Goal: Transaction & Acquisition: Purchase product/service

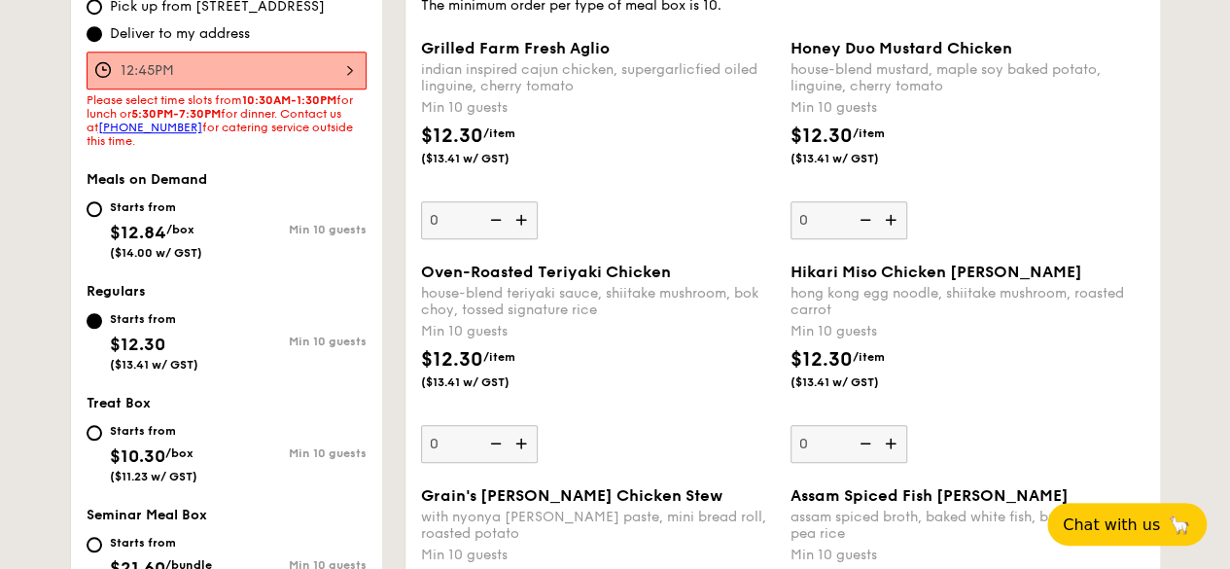
scroll to position [648, 0]
click at [517, 212] on img at bounding box center [523, 220] width 29 height 37
click at [517, 212] on input "0" at bounding box center [479, 221] width 117 height 38
click at [517, 212] on img at bounding box center [523, 220] width 29 height 37
click at [517, 212] on input "10" at bounding box center [479, 221] width 117 height 38
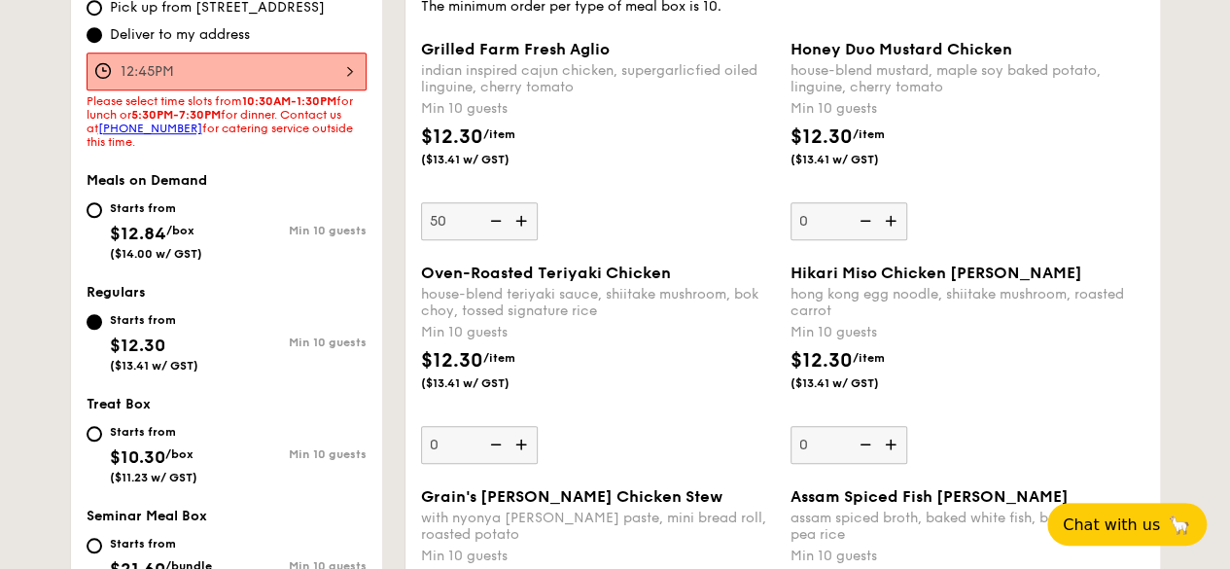
type input "50"
click at [629, 353] on div "$12.30 /item ($13.41 w/ GST)" at bounding box center [598, 380] width 370 height 68
click at [538, 426] on input "0" at bounding box center [479, 445] width 117 height 38
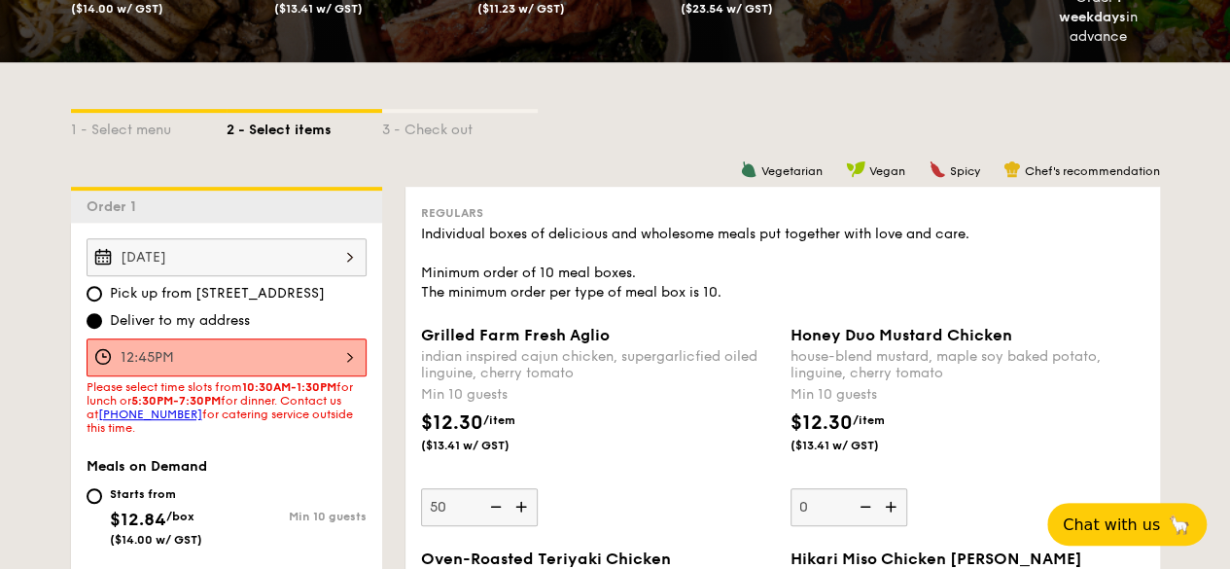
scroll to position [357, 0]
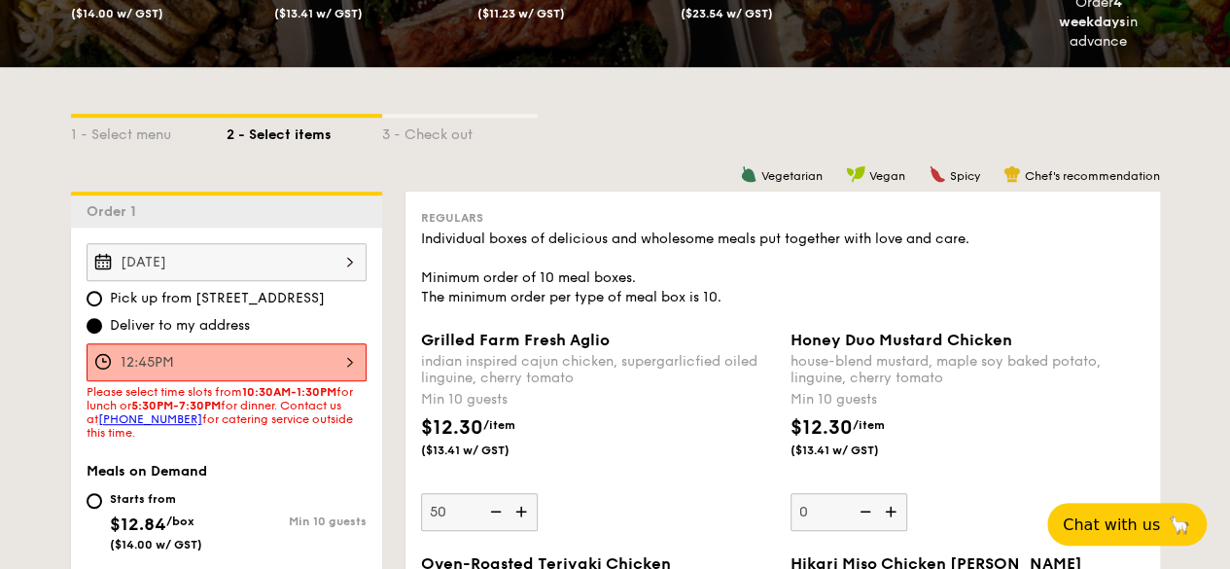
click at [219, 325] on span "Deliver to my address" at bounding box center [180, 325] width 140 height 19
click at [102, 325] on input "Deliver to my address" at bounding box center [95, 326] width 16 height 16
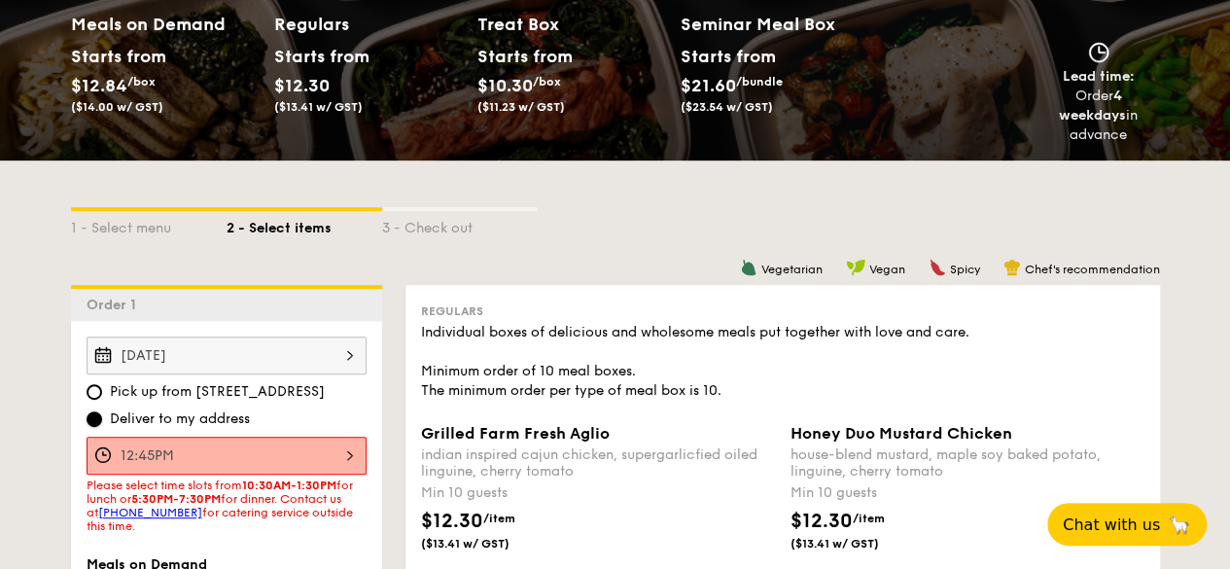
scroll to position [273, 0]
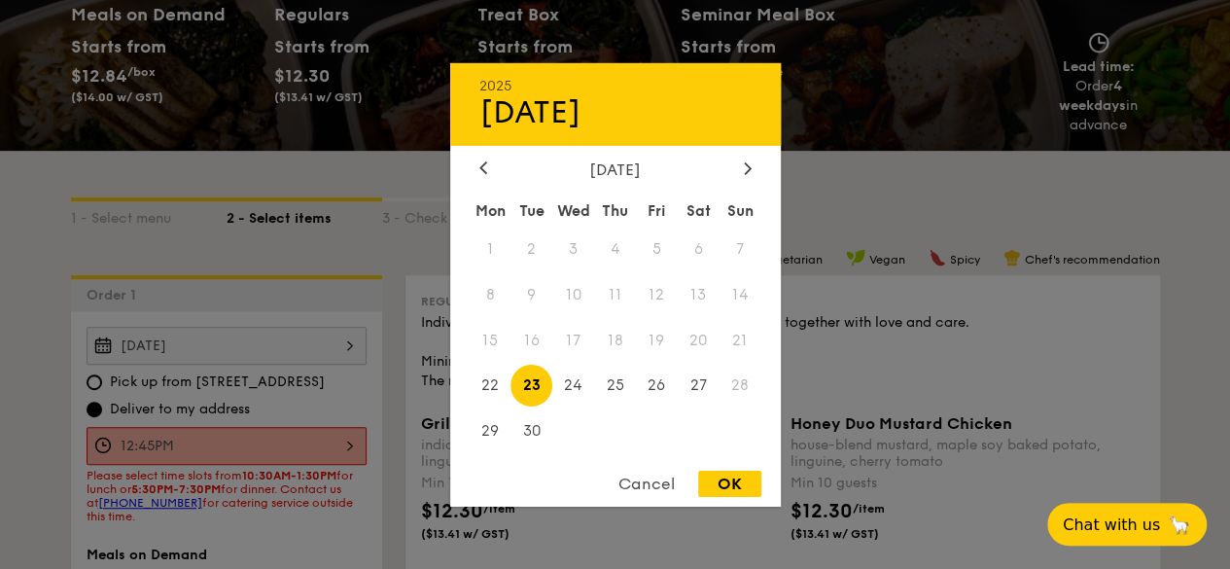
click at [258, 345] on div "[DATE] 2025 Sep [DATE] Tue Wed Thu Fri Sat Sun 1 2 3 4 5 6 7 8 9 10 11 12 13 14…" at bounding box center [227, 346] width 280 height 38
click at [591, 370] on span "24" at bounding box center [573, 386] width 42 height 42
click at [746, 474] on div "OK" at bounding box center [729, 484] width 63 height 26
type input "[DATE]"
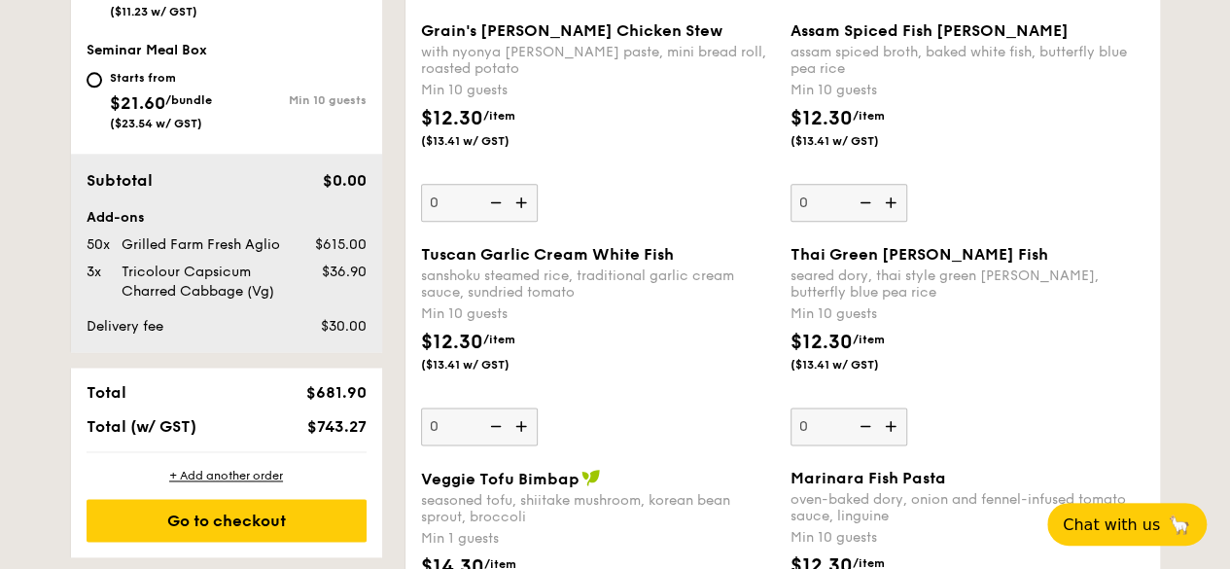
scroll to position [1329, 0]
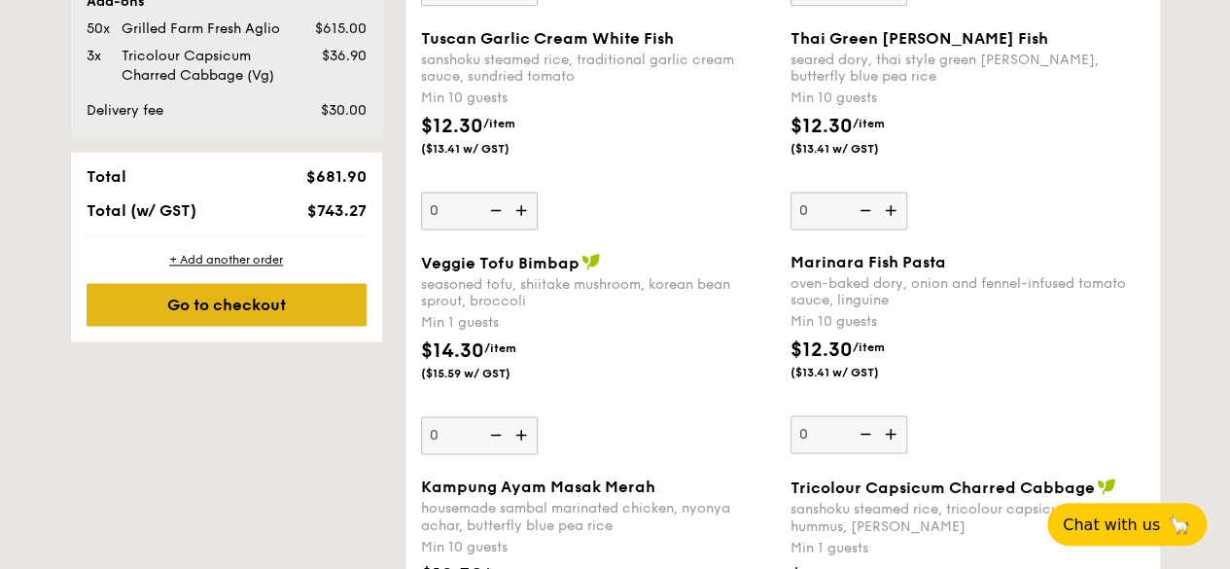
click at [151, 288] on div "Go to checkout" at bounding box center [227, 304] width 280 height 43
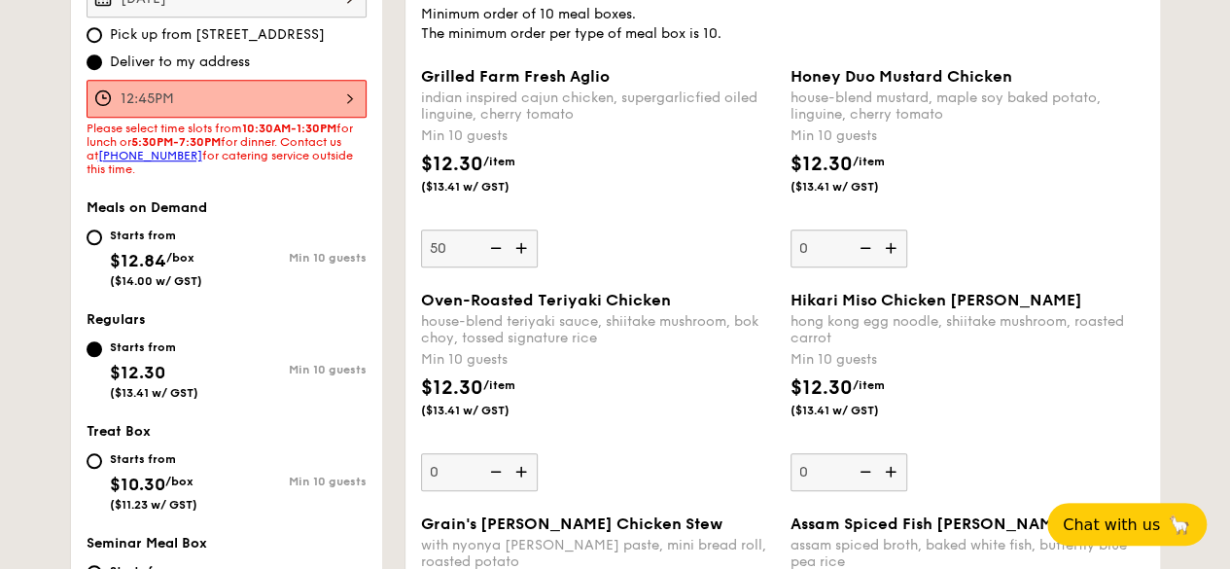
scroll to position [519, 0]
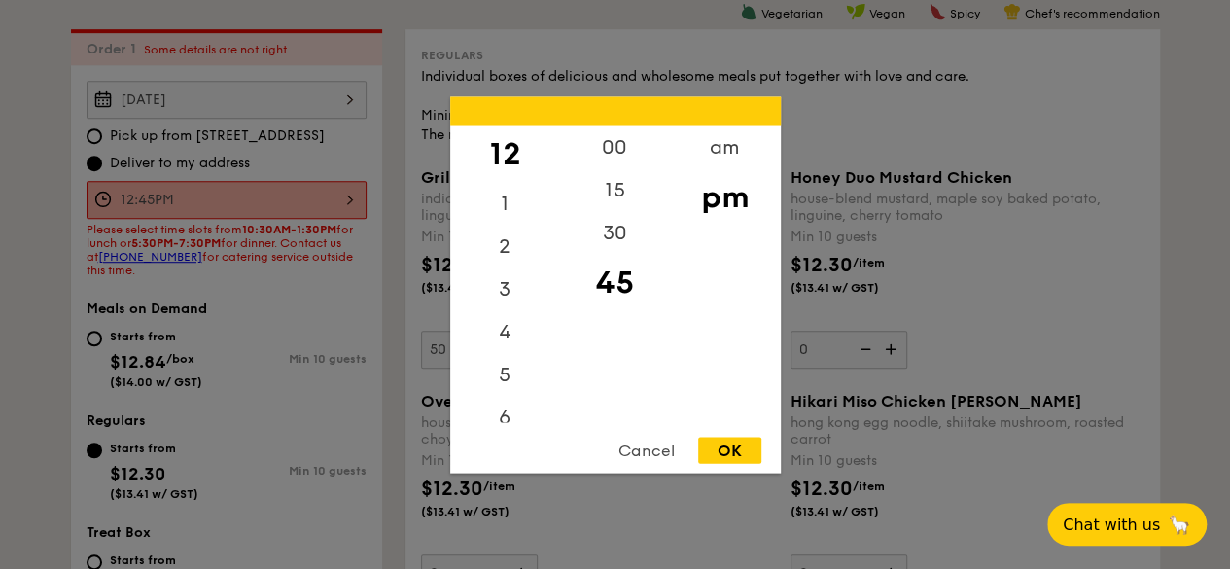
click at [240, 203] on div "12:45PM 12 1 2 3 4 5 6 7 8 9 10 11 00 15 30 45 am pm Cancel OK" at bounding box center [227, 200] width 280 height 38
click at [370, 259] on div at bounding box center [615, 284] width 1230 height 569
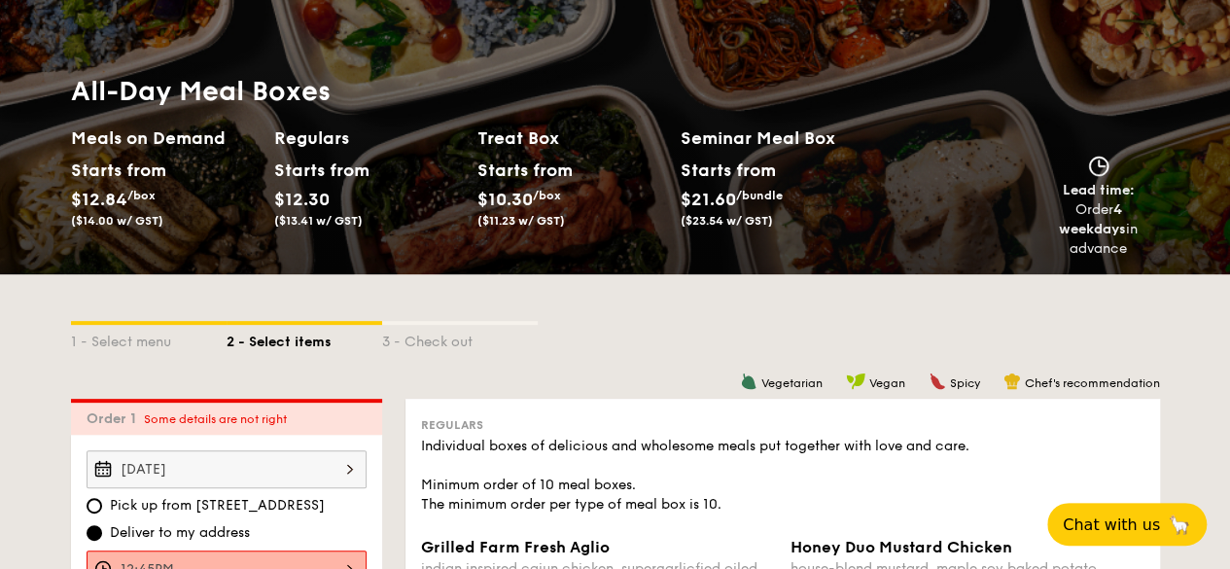
scroll to position [0, 0]
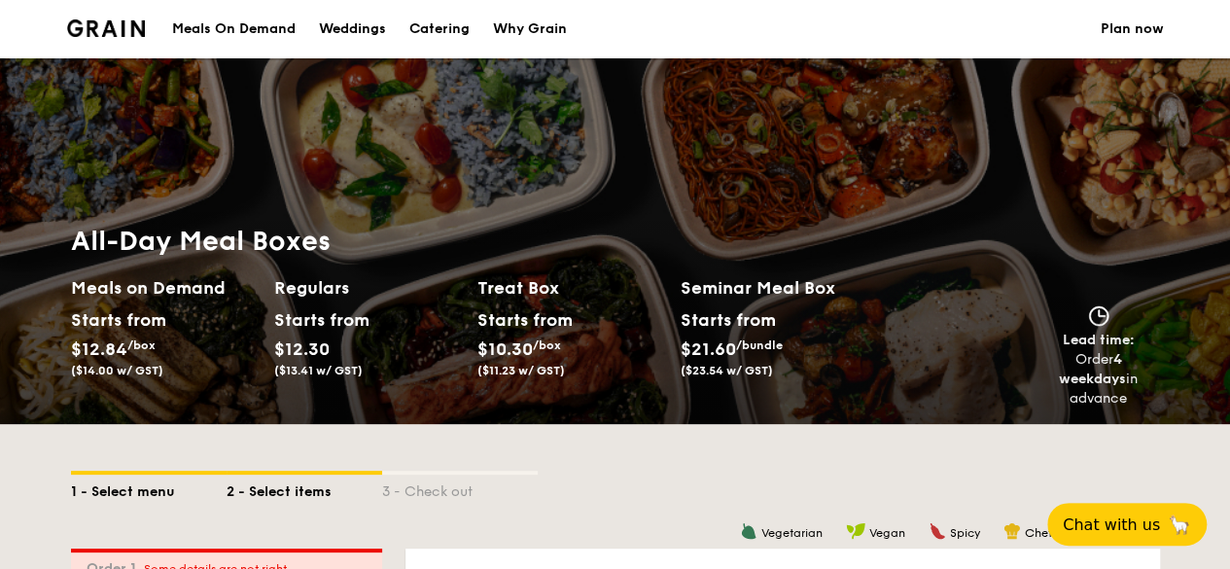
click at [124, 477] on div "1 - Select menu" at bounding box center [149, 488] width 156 height 27
select select
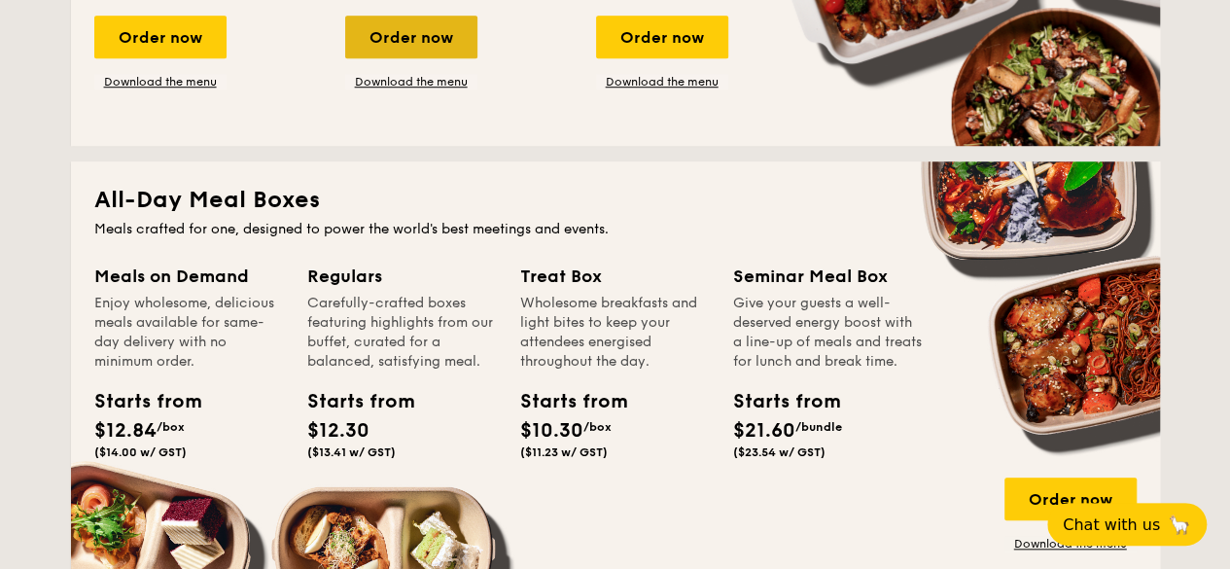
scroll to position [733, 0]
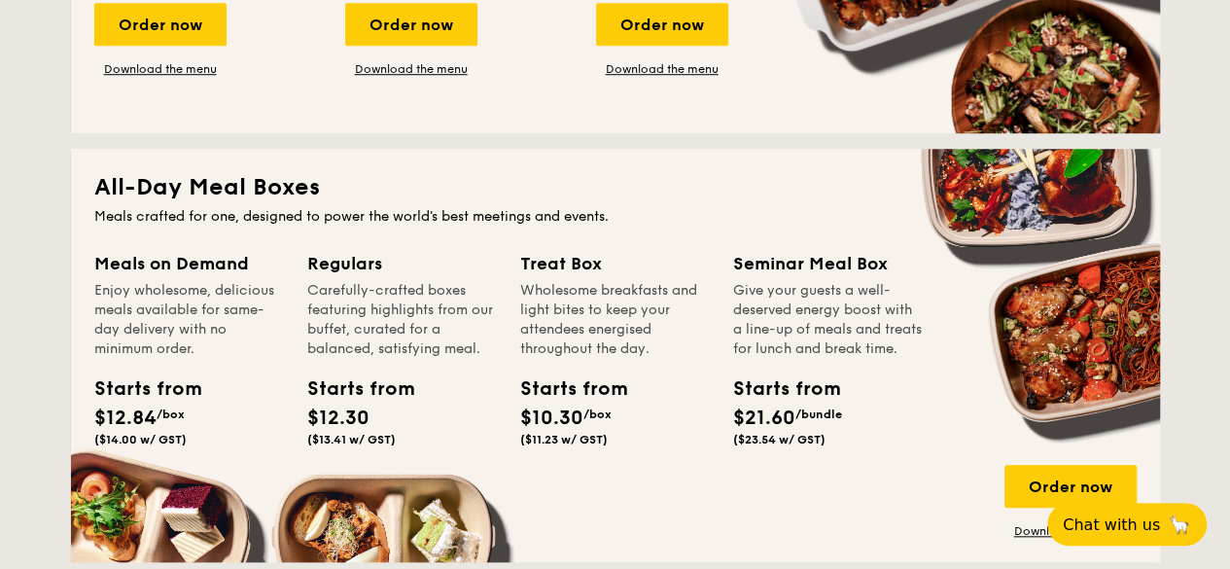
click at [348, 261] on div "Regulars" at bounding box center [402, 263] width 190 height 27
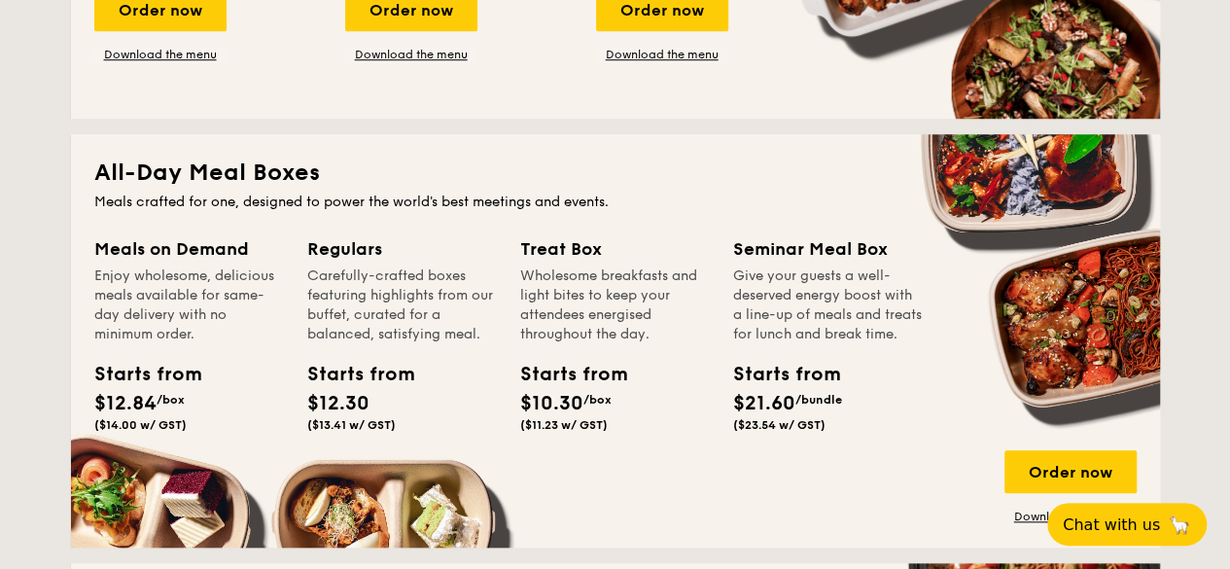
scroll to position [761, 0]
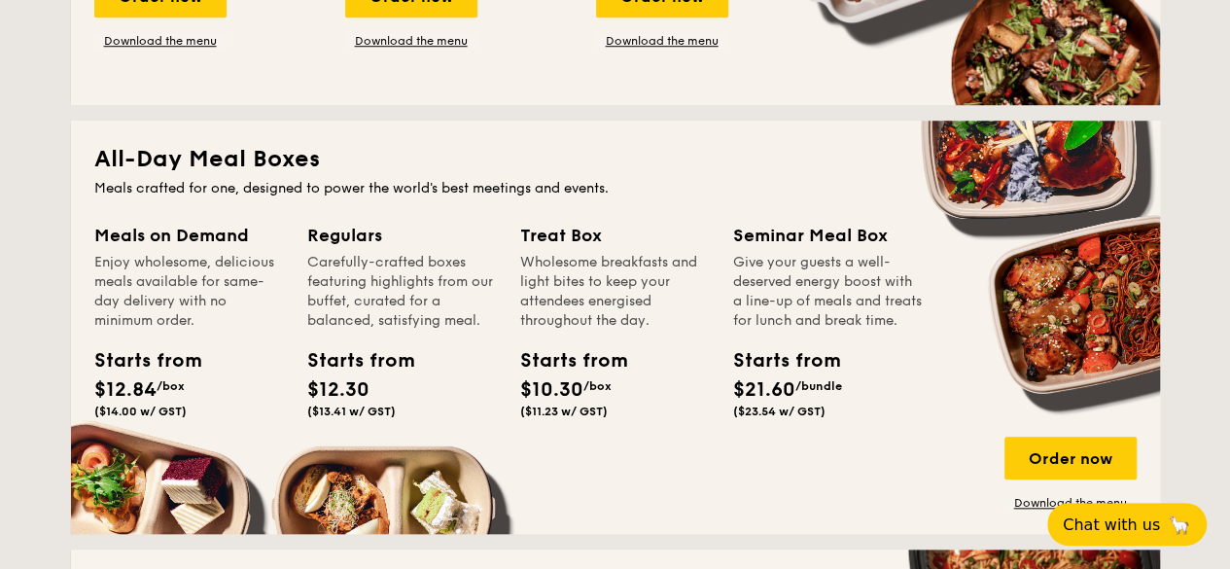
click at [370, 424] on div "Starts from $12.30 ($13.41 w/ GST)" at bounding box center [401, 386] width 205 height 80
click at [1021, 468] on div "Order now" at bounding box center [1070, 458] width 132 height 43
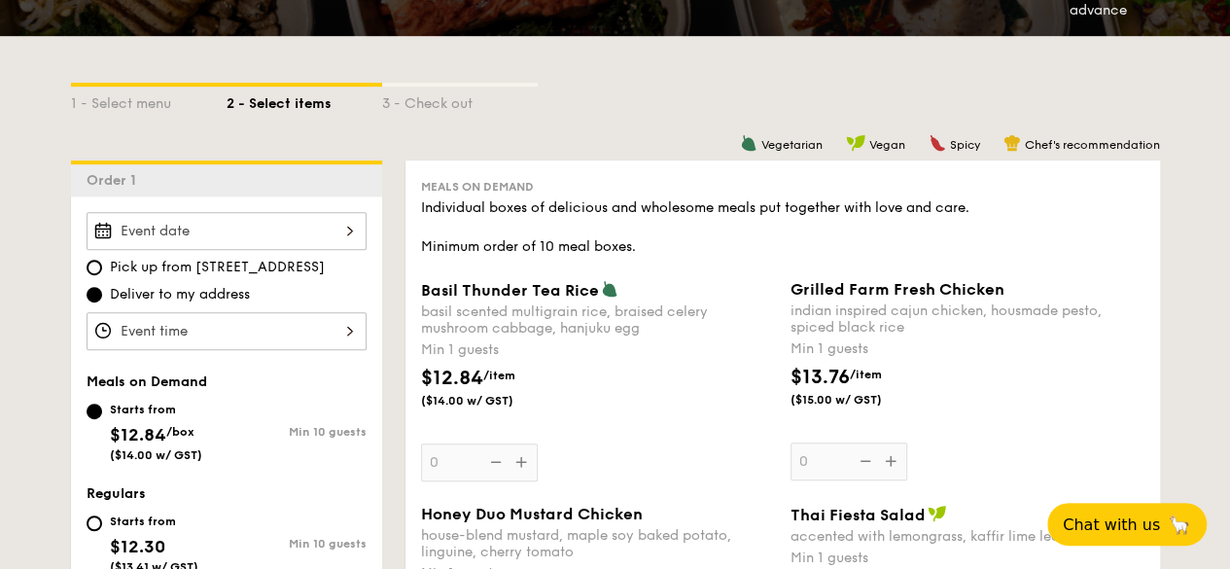
scroll to position [416, 0]
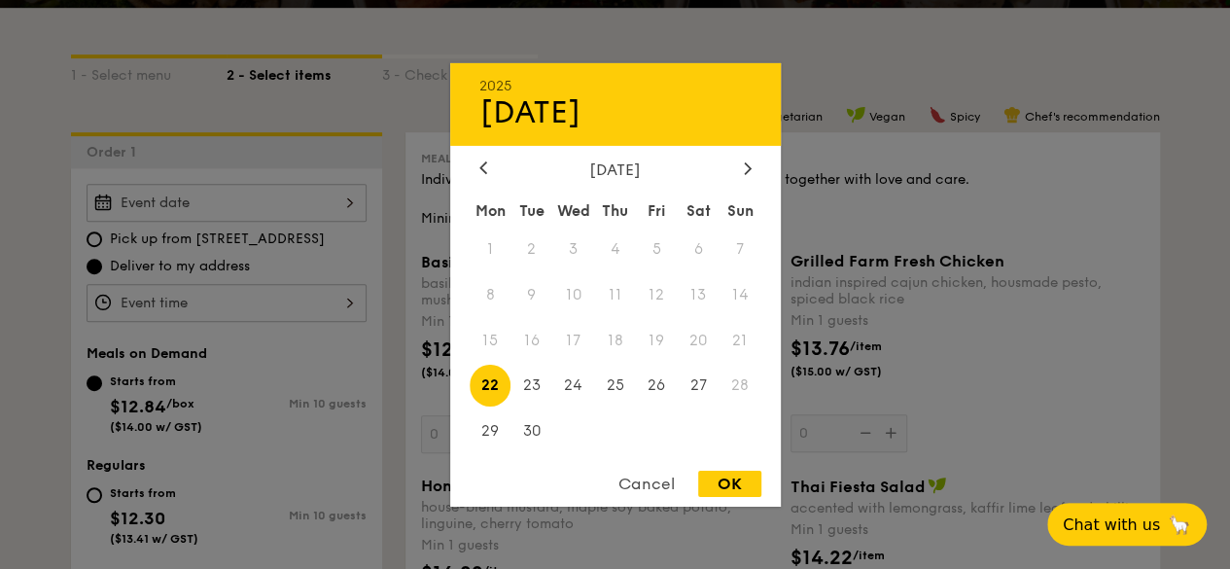
click at [264, 206] on div "2025 Sep [DATE] Tue Wed Thu Fri Sat Sun 1 2 3 4 5 6 7 8 9 10 11 12 13 14 15 16 …" at bounding box center [227, 203] width 280 height 38
click at [573, 381] on span "24" at bounding box center [573, 386] width 42 height 42
click at [757, 477] on div "OK" at bounding box center [729, 484] width 63 height 26
type input "[DATE]"
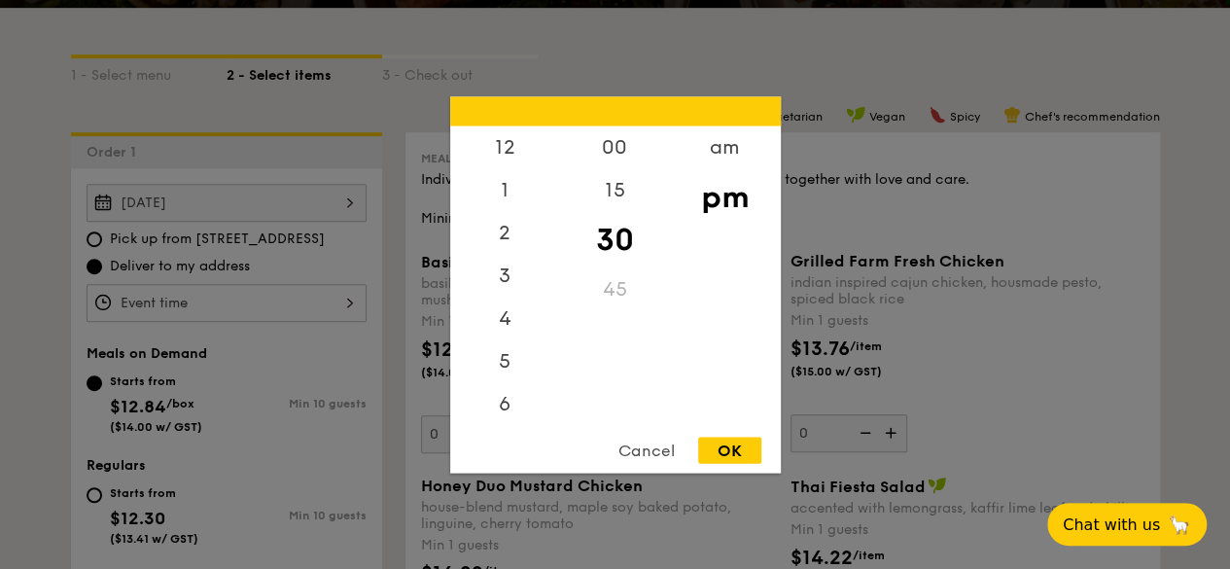
click at [266, 313] on div "12 1 2 3 4 5 6 7 8 9 10 11 00 15 30 45 am pm Cancel OK" at bounding box center [227, 303] width 280 height 38
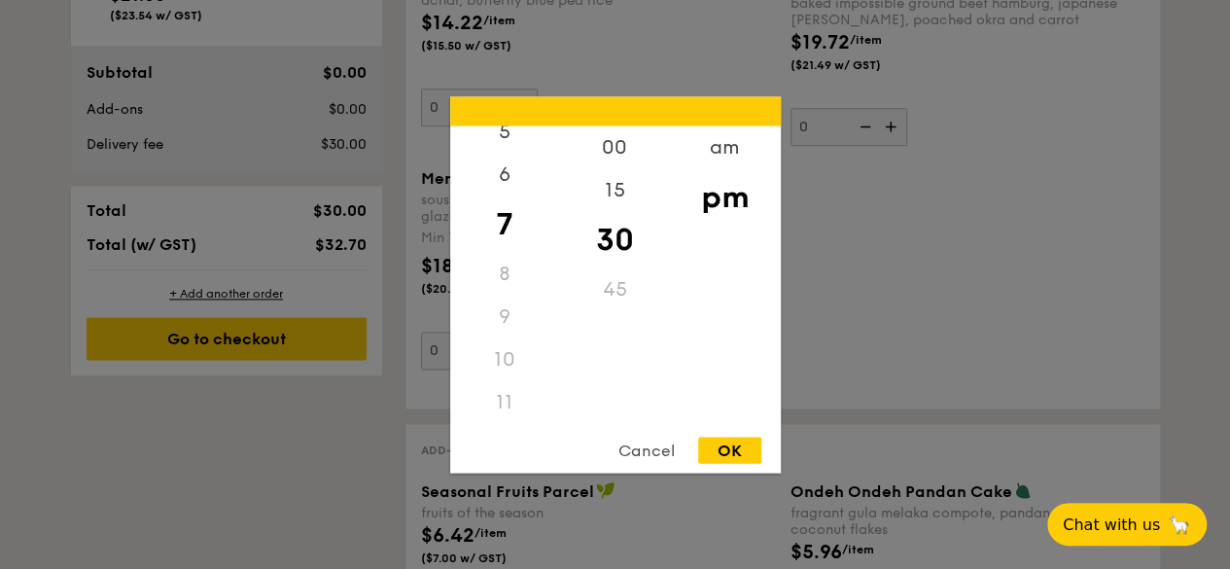
scroll to position [0, 0]
click at [518, 150] on div "12" at bounding box center [505, 153] width 110 height 56
click at [601, 281] on div "45" at bounding box center [615, 295] width 110 height 56
click at [740, 446] on div "OK" at bounding box center [729, 450] width 63 height 26
type input "12:45PM"
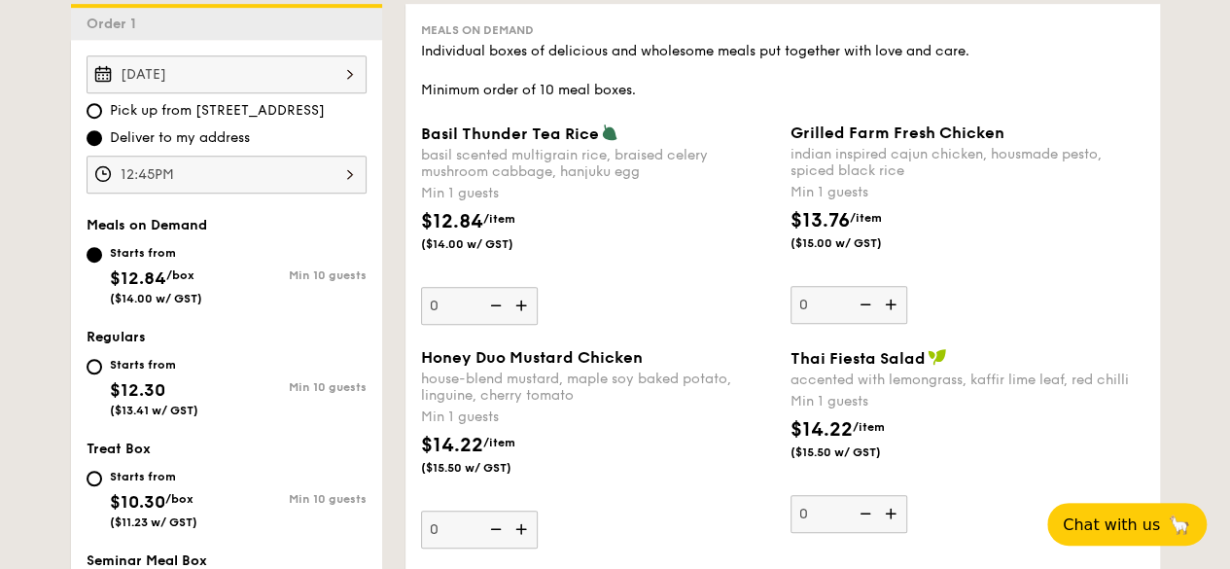
scroll to position [538, 0]
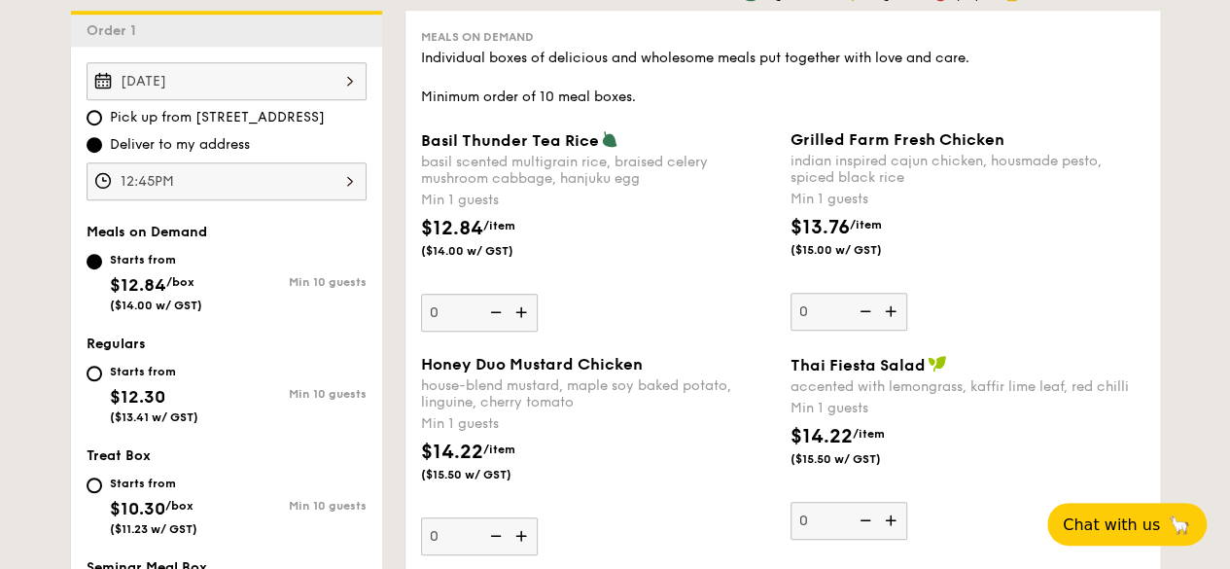
click at [193, 395] on div "Starts from $12.30 ($13.41 w/ GST)" at bounding box center [154, 392] width 88 height 64
click at [102, 381] on input "Starts from $12.30 ($13.41 w/ GST) Min 10 guests" at bounding box center [95, 374] width 16 height 16
radio input "true"
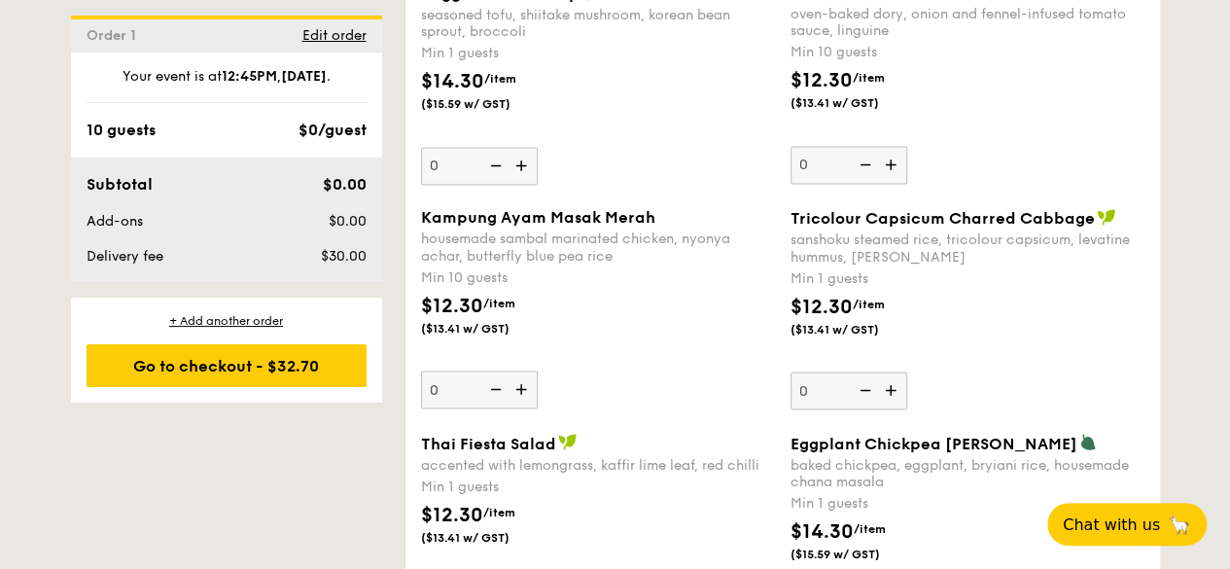
scroll to position [1598, 0]
type input "50"
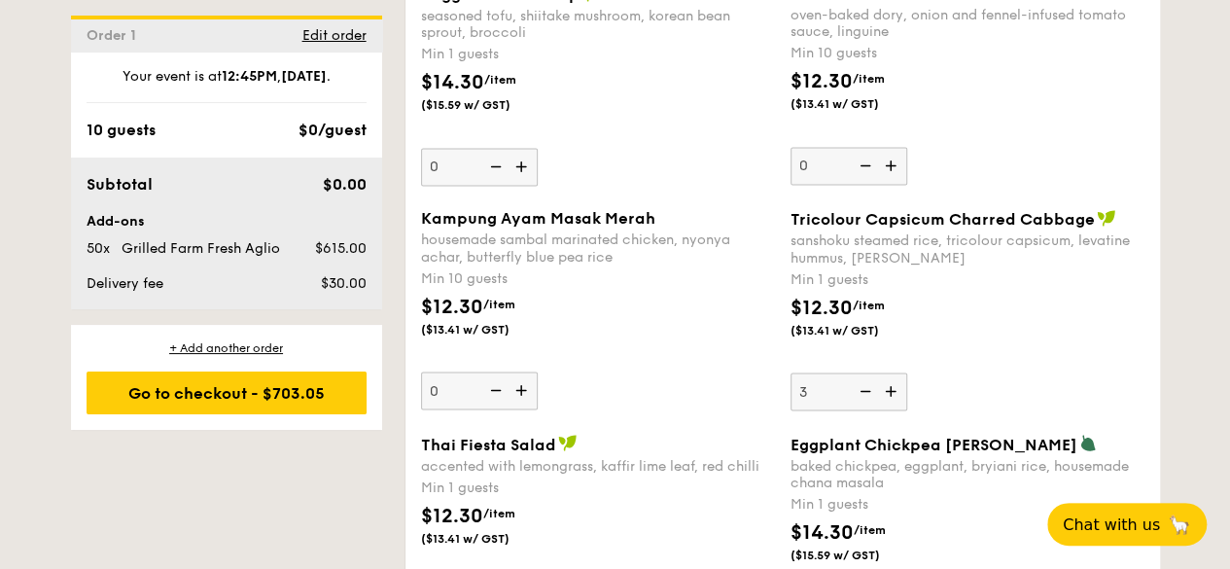
type input "3"
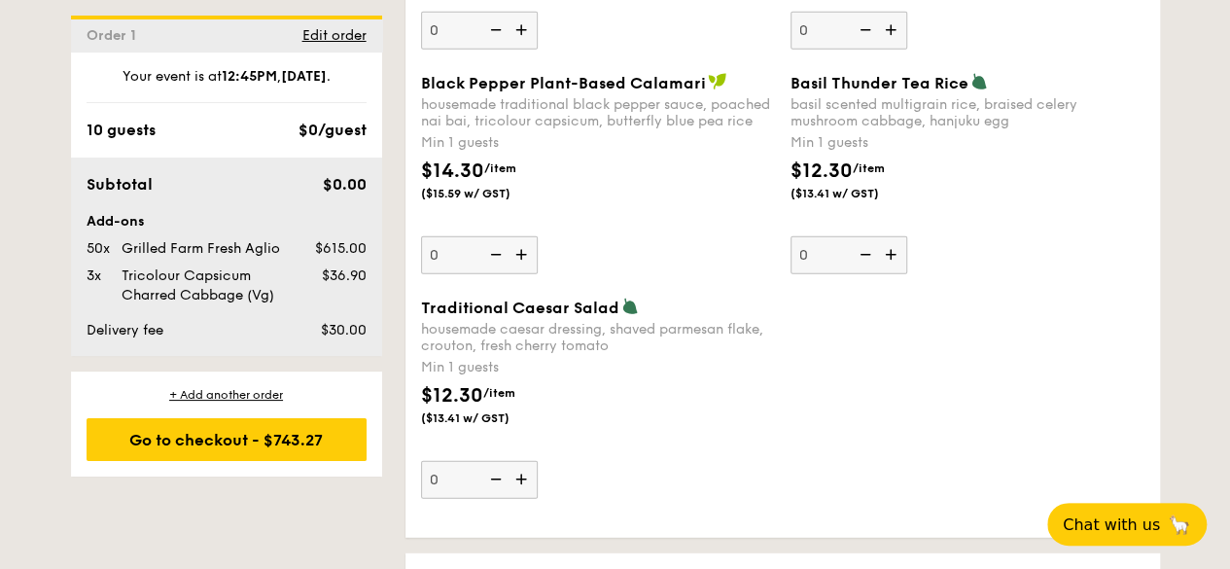
scroll to position [2409, 0]
click at [558, 306] on span "Traditional Caesar Salad" at bounding box center [520, 307] width 198 height 18
click at [538, 460] on input "0" at bounding box center [479, 479] width 117 height 38
click at [558, 306] on span "Traditional Caesar Salad" at bounding box center [520, 307] width 198 height 18
click at [538, 460] on input "0" at bounding box center [479, 479] width 117 height 38
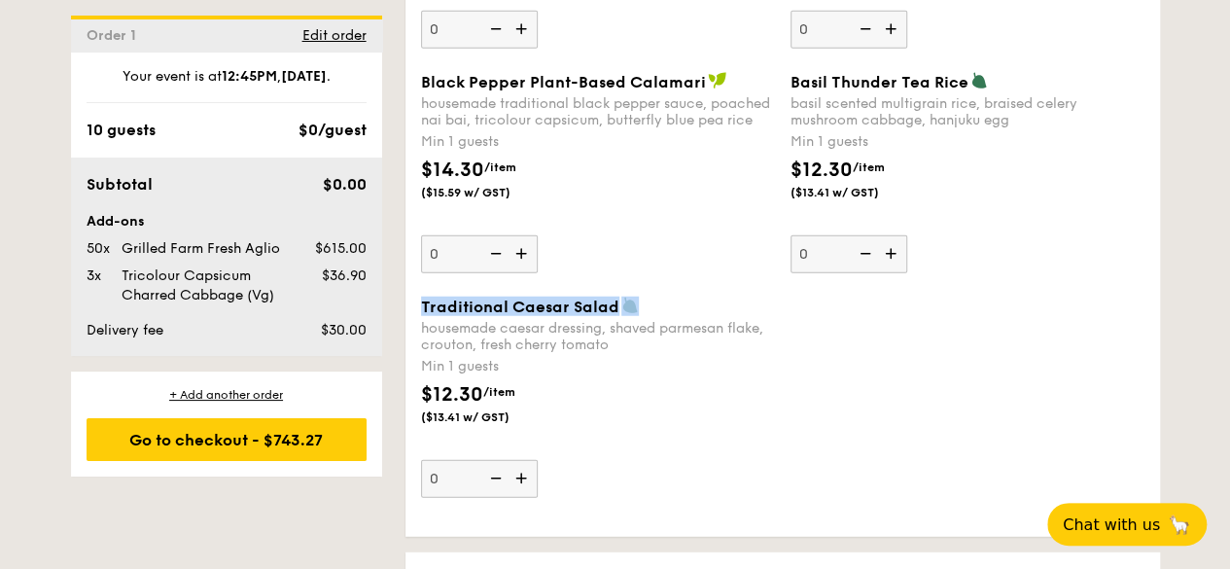
click at [558, 306] on span "Traditional Caesar Salad" at bounding box center [520, 307] width 198 height 18
click at [538, 460] on input "0" at bounding box center [479, 479] width 117 height 38
click at [558, 306] on span "Traditional Caesar Salad" at bounding box center [520, 307] width 198 height 18
click at [538, 460] on input "0" at bounding box center [479, 479] width 117 height 38
click at [558, 306] on span "Traditional Caesar Salad" at bounding box center [520, 307] width 198 height 18
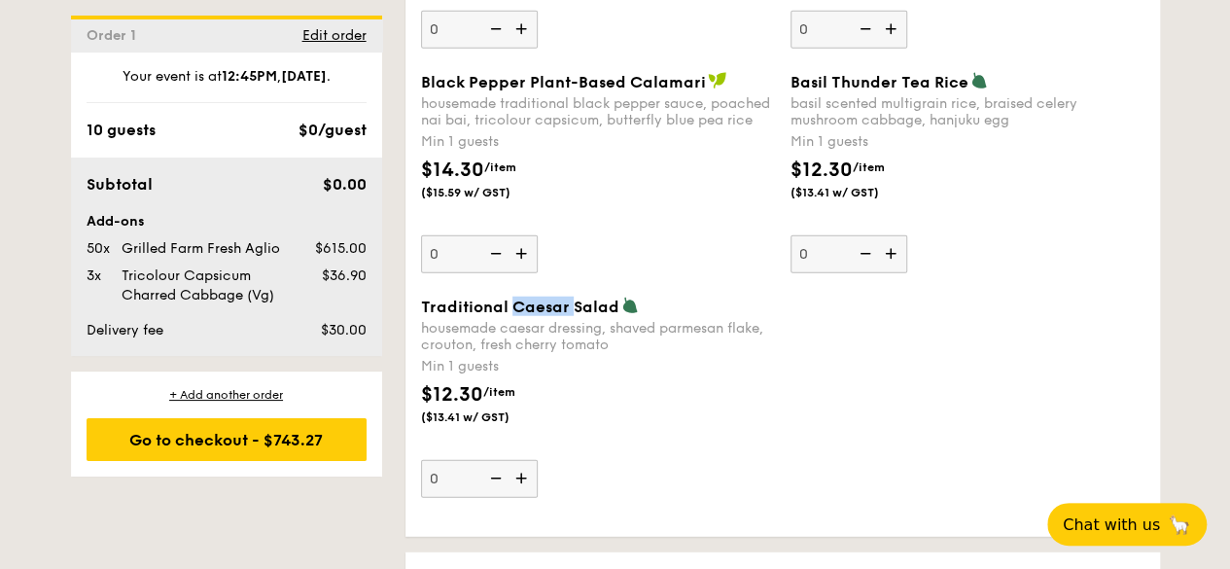
click at [538, 460] on input "0" at bounding box center [479, 479] width 117 height 38
click at [558, 306] on span "Traditional Caesar Salad" at bounding box center [520, 307] width 198 height 18
click at [538, 460] on input "0" at bounding box center [479, 479] width 117 height 38
click at [558, 306] on span "Traditional Caesar Salad" at bounding box center [520, 307] width 198 height 18
click at [538, 460] on input "0" at bounding box center [479, 479] width 117 height 38
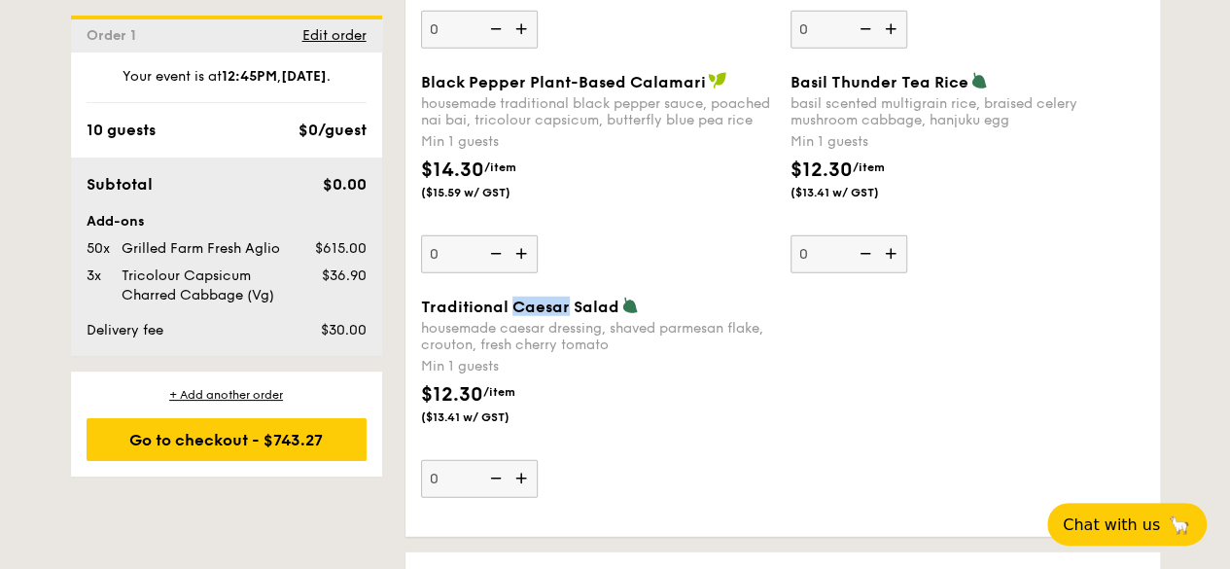
click at [558, 306] on span "Traditional Caesar Salad" at bounding box center [520, 307] width 198 height 18
click at [538, 460] on input "0" at bounding box center [479, 479] width 117 height 38
click at [558, 306] on span "Traditional Caesar Salad" at bounding box center [520, 307] width 198 height 18
click at [538, 460] on input "0" at bounding box center [479, 479] width 117 height 38
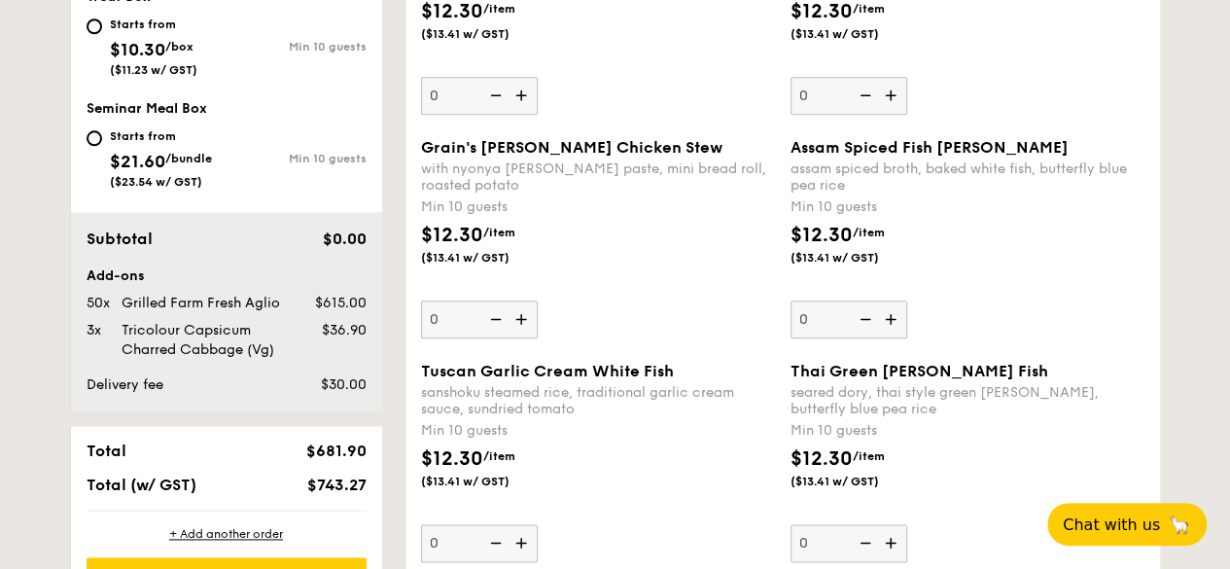
scroll to position [1113, 0]
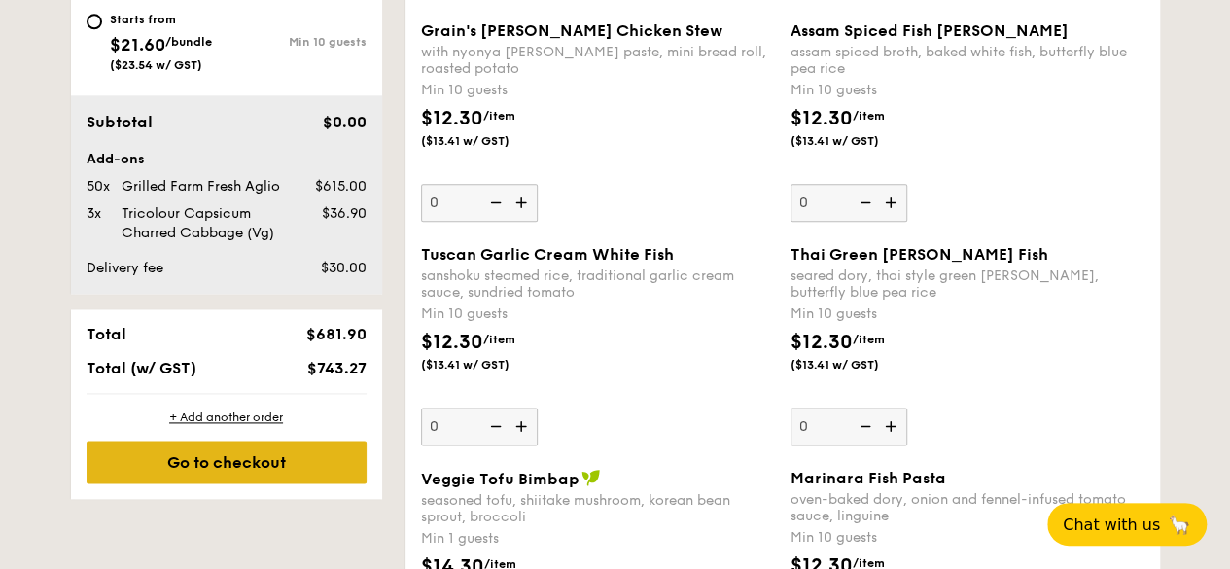
click at [226, 479] on div "Go to checkout" at bounding box center [227, 461] width 280 height 43
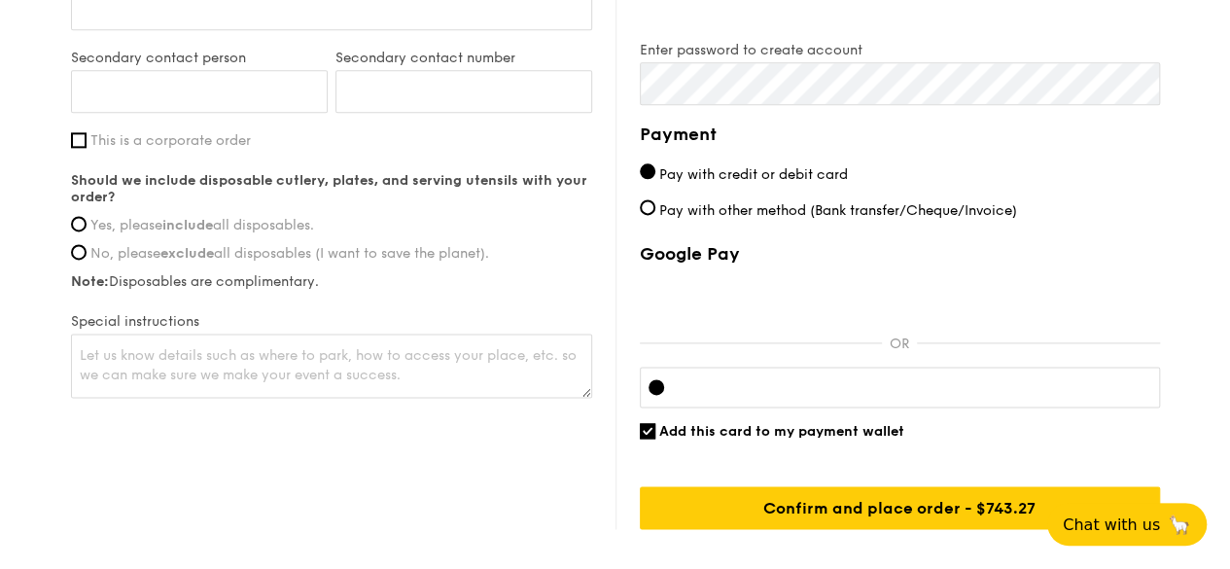
scroll to position [1201, 0]
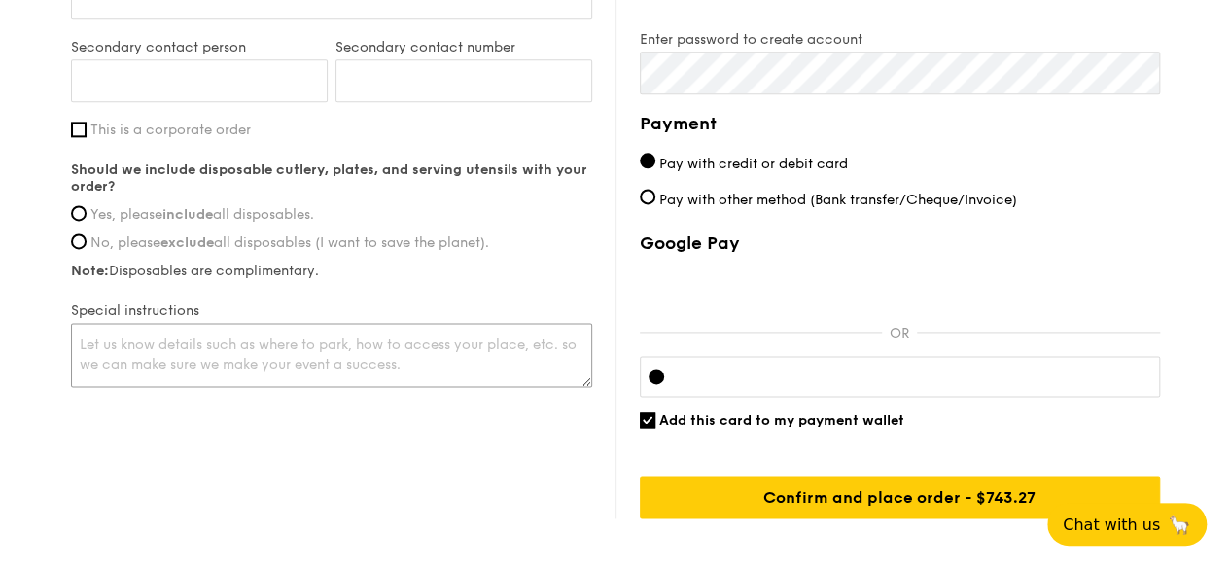
click at [252, 351] on textarea at bounding box center [331, 355] width 521 height 64
click at [282, 294] on div "First name Last name Email address Mobile number Delivery address Enter street …" at bounding box center [331, 8] width 521 height 765
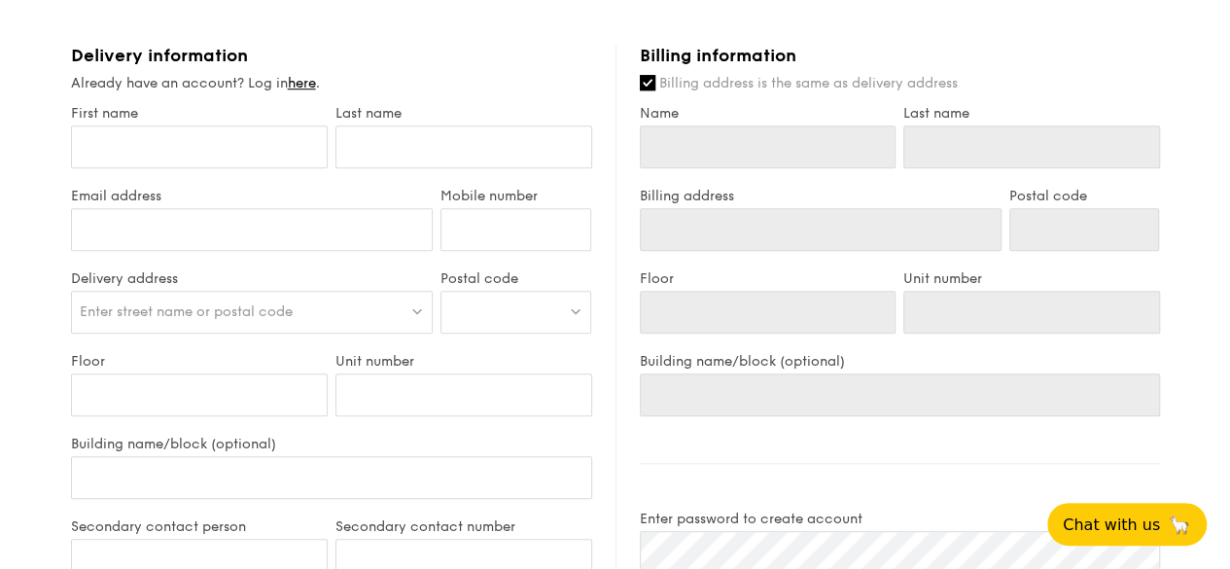
scroll to position [720, 0]
click at [827, 154] on input "Name" at bounding box center [768, 148] width 257 height 43
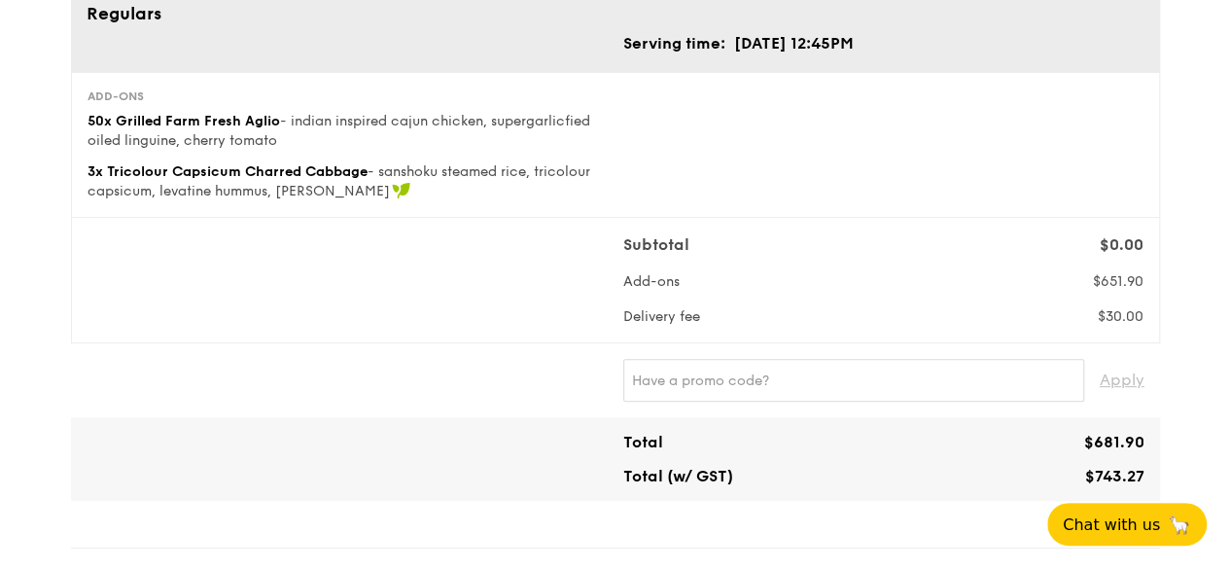
scroll to position [158, 0]
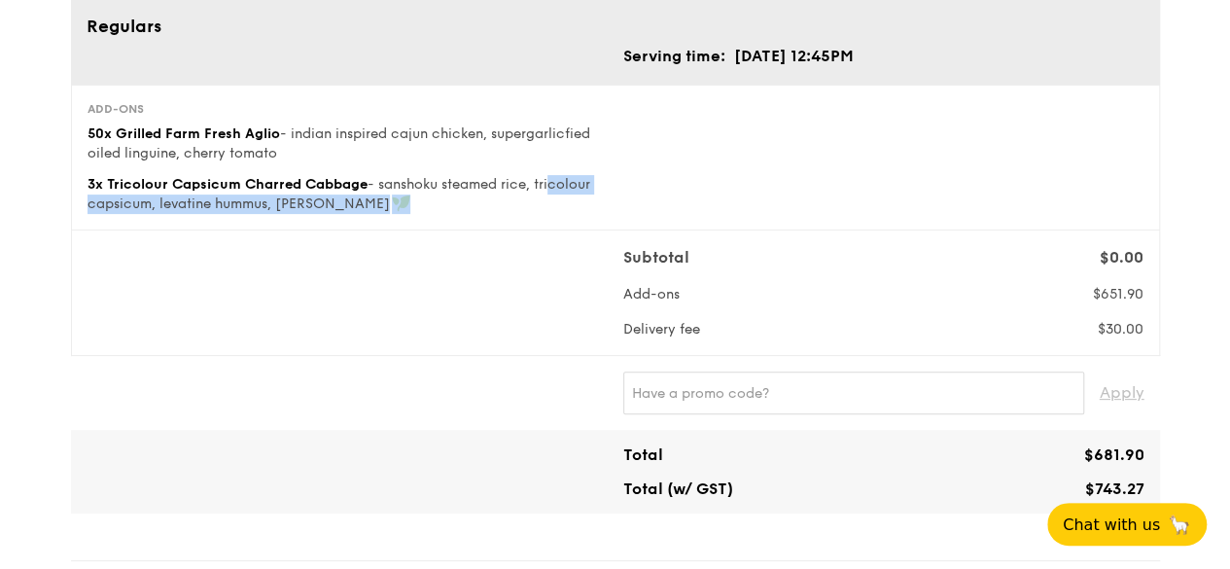
drag, startPoint x: 628, startPoint y: 96, endPoint x: 546, endPoint y: 166, distance: 108.3
click at [546, 166] on div "Add-ons 50x Grilled Farm Fresh Aglio - indian inspired cajun chicken, supergarl…" at bounding box center [615, 158] width 1089 height 146
click at [546, 166] on div "Add-ons 50x Grilled Farm Fresh Aglio - indian inspired cajun chicken, supergarl…" at bounding box center [348, 157] width 520 height 113
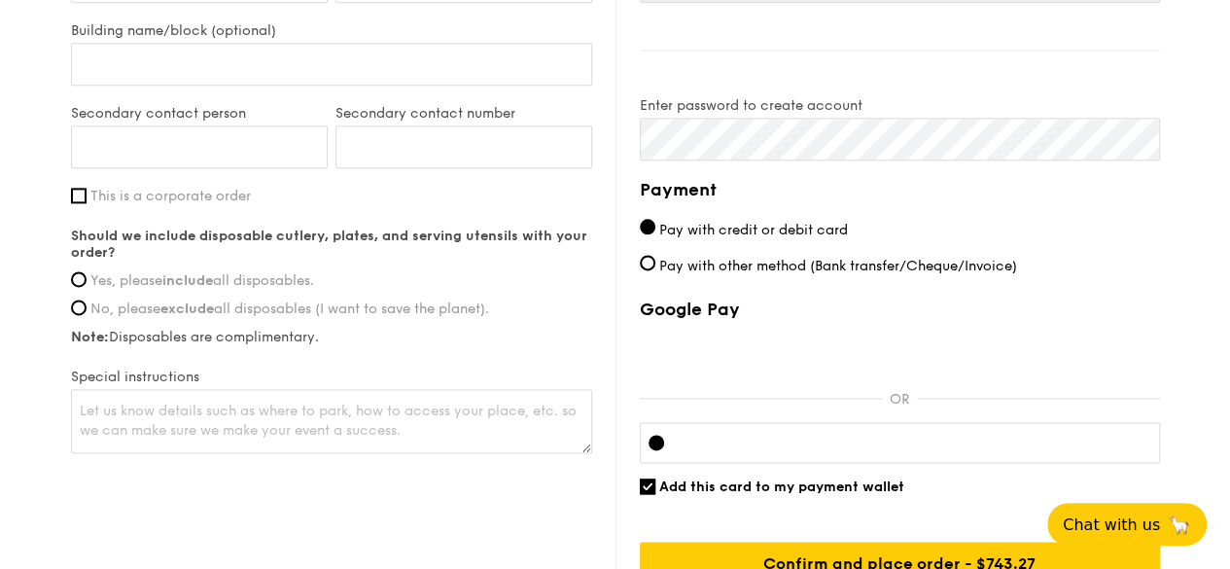
scroll to position [1137, 0]
